Goal: Find specific page/section: Find specific page/section

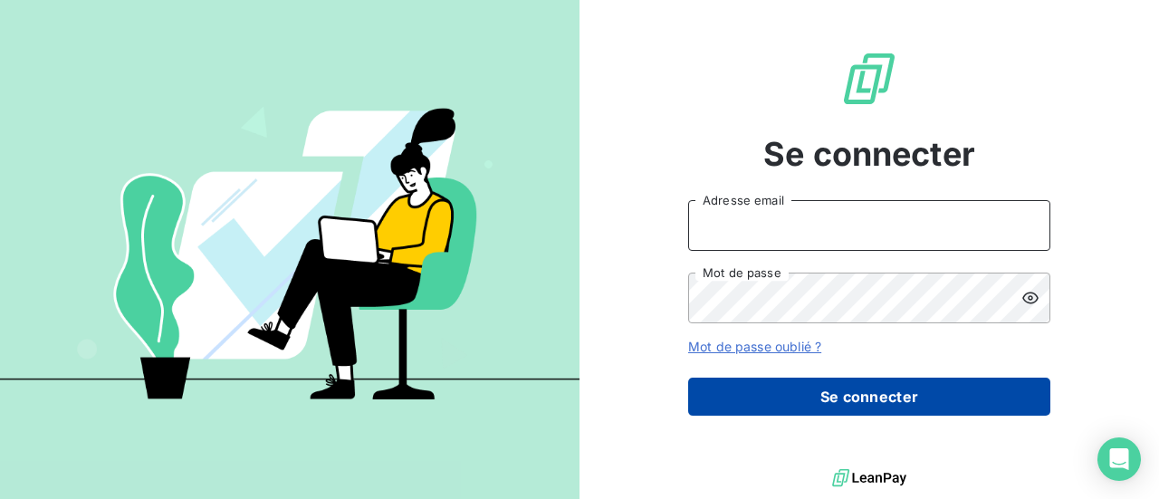
type input "[EMAIL_ADDRESS][DOMAIN_NAME]"
click at [817, 404] on button "Se connecter" at bounding box center [869, 397] width 362 height 38
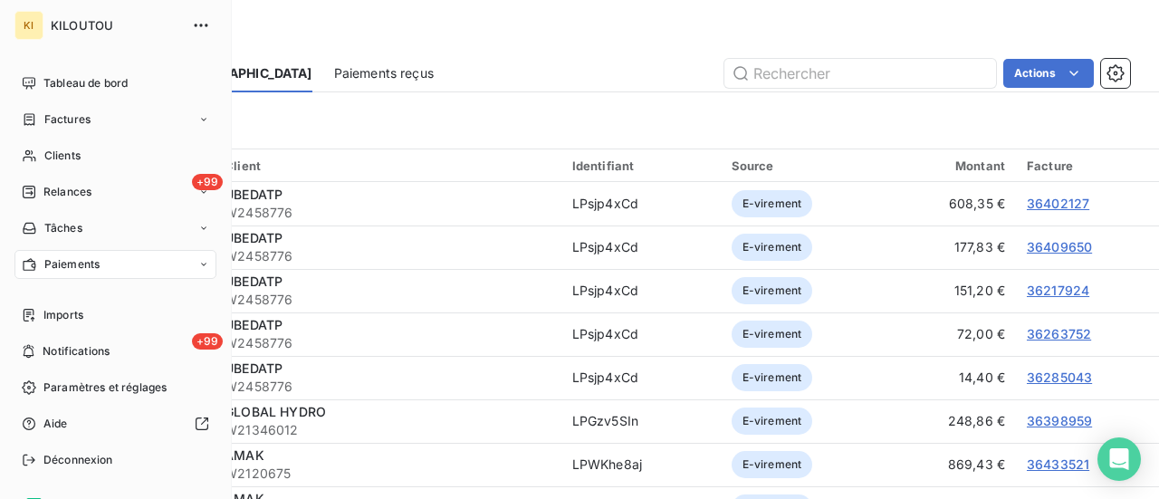
click at [87, 269] on span "Paiements" at bounding box center [71, 264] width 55 height 16
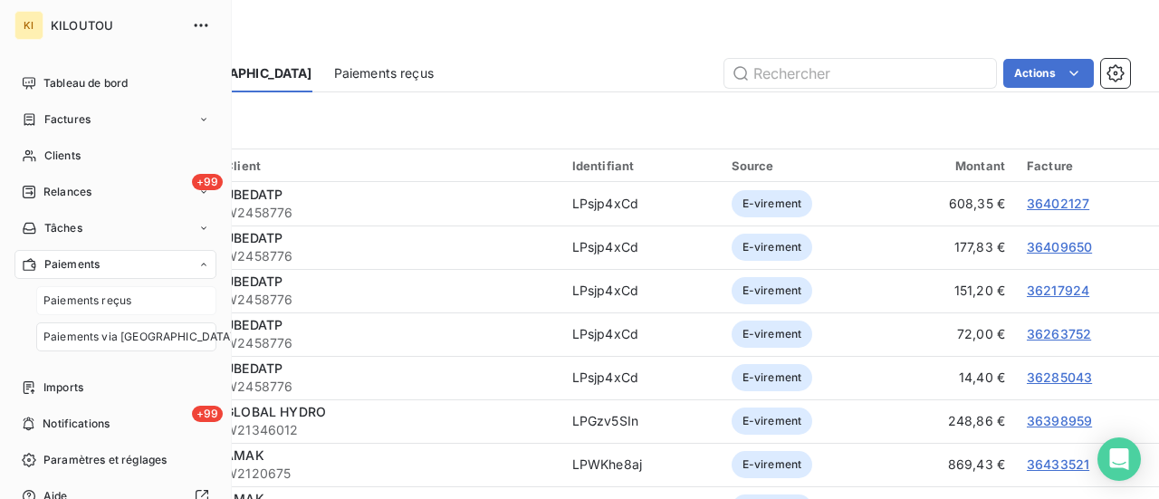
click at [99, 309] on div "Paiements reçus" at bounding box center [126, 300] width 180 height 29
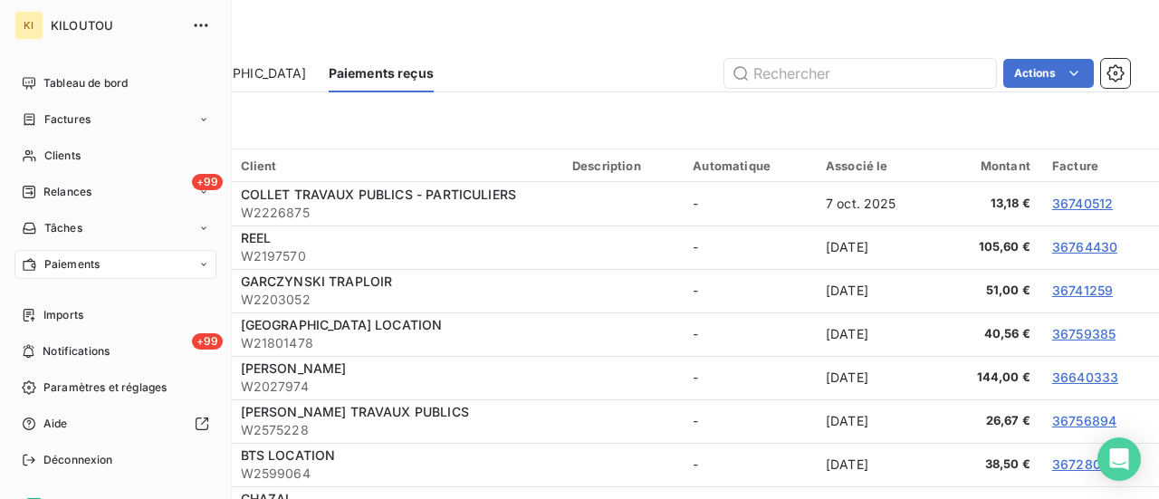
click at [77, 267] on span "Paiements" at bounding box center [71, 264] width 55 height 16
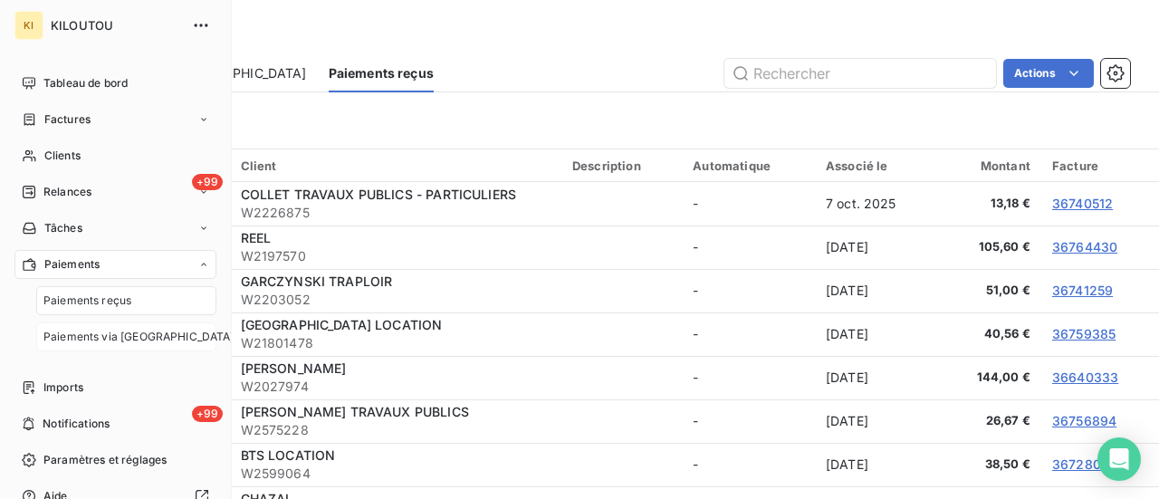
click at [116, 338] on span "Paiements via [GEOGRAPHIC_DATA]" at bounding box center [138, 337] width 191 height 16
